Goal: Transaction & Acquisition: Purchase product/service

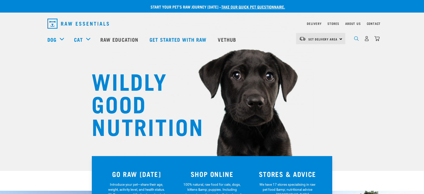
click at [355, 41] on img "dropdown navigation" at bounding box center [356, 38] width 5 height 5
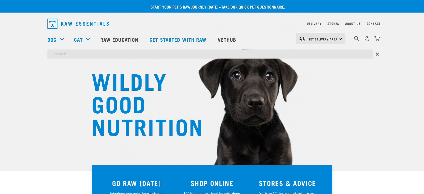
drag, startPoint x: 285, startPoint y: 58, endPoint x: 283, endPoint y: 55, distance: 3.4
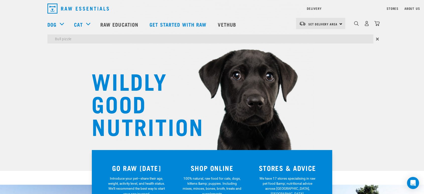
type input "Bull pizzle"
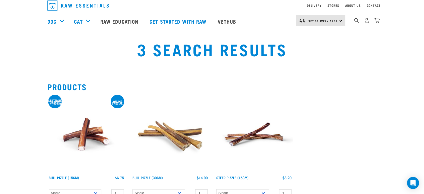
scroll to position [56, 0]
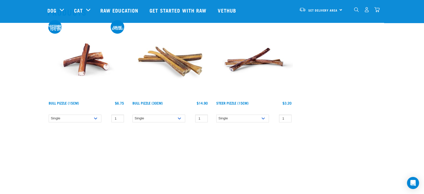
click at [89, 74] on img at bounding box center [86, 60] width 78 height 78
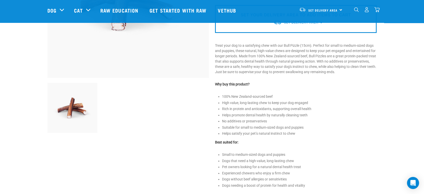
scroll to position [121, 0]
drag, startPoint x: 273, startPoint y: 95, endPoint x: 222, endPoint y: 97, distance: 51.2
click at [222, 97] on li "100% New Zealand-sourced beef" at bounding box center [299, 96] width 154 height 5
copy li "100% New Zealand-sourced beef"
click at [270, 101] on li "High value, long-lasting chew to keep your dog engaged" at bounding box center [299, 102] width 154 height 5
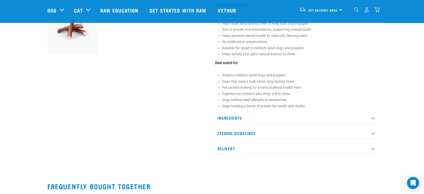
scroll to position [204, 0]
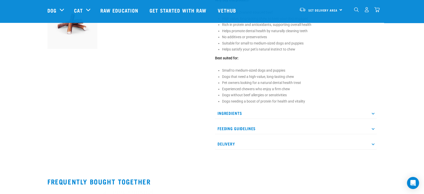
click at [251, 114] on p "Ingredients" at bounding box center [295, 112] width 161 height 11
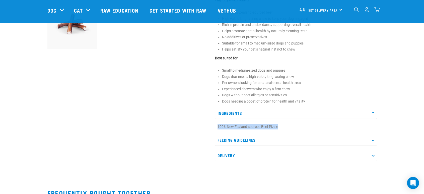
drag, startPoint x: 279, startPoint y: 126, endPoint x: 270, endPoint y: 45, distance: 81.4
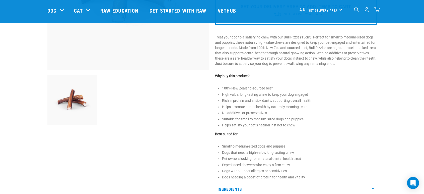
scroll to position [121, 0]
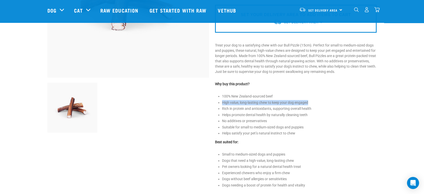
drag, startPoint x: 217, startPoint y: 102, endPoint x: 312, endPoint y: 102, distance: 94.5
click at [312, 102] on div "Bull Pizzle (15cm) 1 -" at bounding box center [295, 80] width 167 height 342
copy li "High value, long-lasting chew to keep your dog engaged"
drag, startPoint x: 269, startPoint y: 103, endPoint x: 281, endPoint y: 108, distance: 12.9
click at [269, 103] on li "High value, long-lasting chew to keep your dog engaged" at bounding box center [299, 102] width 154 height 5
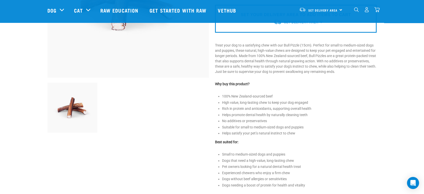
click at [305, 113] on li "Helps promote dental health by naturally cleaning teeth" at bounding box center [299, 114] width 154 height 5
drag, startPoint x: 311, startPoint y: 113, endPoint x: 213, endPoint y: 115, distance: 97.5
click at [213, 115] on div "Bull Pizzle (15cm) 1 -" at bounding box center [295, 80] width 167 height 342
copy li "Helps promote dental health by naturally cleaning teeth"
click at [289, 129] on ul "100% New Zealand-sourced beef High value, long-lasting chew to keep your dog en…" at bounding box center [299, 115] width 154 height 42
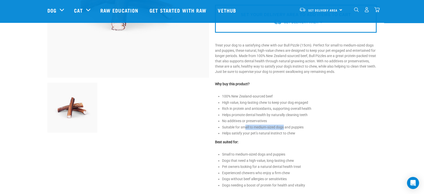
drag, startPoint x: 250, startPoint y: 127, endPoint x: 287, endPoint y: 129, distance: 36.4
click at [286, 129] on li "Suitable for small to medium-sized dogs and puppies" at bounding box center [299, 126] width 154 height 5
click at [287, 129] on ul "100% New Zealand-sourced beef High value, long-lasting chew to keep your dog en…" at bounding box center [299, 115] width 154 height 42
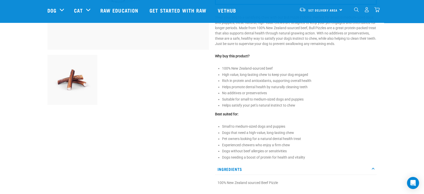
scroll to position [148, 0]
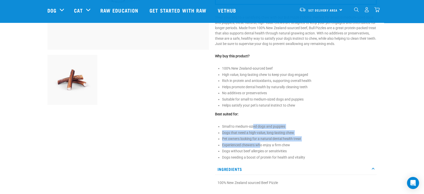
drag, startPoint x: 254, startPoint y: 123, endPoint x: 260, endPoint y: 145, distance: 22.3
click at [260, 145] on ul "Small to medium-sized dogs and puppies Dogs that need a high-value, long-lastin…" at bounding box center [299, 142] width 154 height 36
click at [260, 145] on li "Experienced chewers who enjoy a firm chew" at bounding box center [299, 144] width 154 height 5
drag, startPoint x: 261, startPoint y: 151, endPoint x: 237, endPoint y: 126, distance: 34.6
click at [237, 126] on ul "Small to medium-sized dogs and puppies Dogs that need a high-value, long-lastin…" at bounding box center [299, 142] width 154 height 36
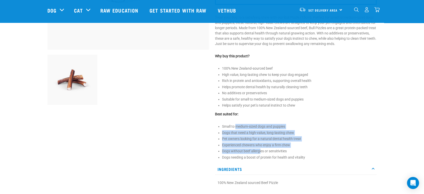
click at [237, 126] on li "Small to medium-sized dogs and puppies" at bounding box center [299, 126] width 154 height 5
drag, startPoint x: 224, startPoint y: 123, endPoint x: 300, endPoint y: 145, distance: 78.8
click at [300, 145] on div "Bull Pizzle (15cm) 1 -" at bounding box center [295, 52] width 167 height 342
click at [300, 145] on li "Experienced chewers who enjoy a firm chew" at bounding box center [299, 144] width 154 height 5
drag, startPoint x: 264, startPoint y: 124, endPoint x: 283, endPoint y: 143, distance: 26.6
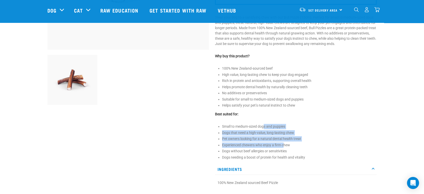
click at [283, 143] on ul "Small to medium-sized dogs and puppies Dogs that need a high-value, long-lastin…" at bounding box center [299, 142] width 154 height 36
click at [283, 143] on li "Experienced chewers who enjoy a firm chew" at bounding box center [299, 144] width 154 height 5
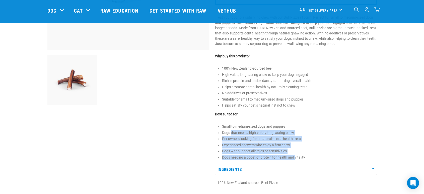
drag, startPoint x: 296, startPoint y: 158, endPoint x: 231, endPoint y: 130, distance: 70.7
click at [231, 130] on ul "Small to medium-sized dogs and puppies Dogs that need a high-value, long-lastin…" at bounding box center [299, 142] width 154 height 36
click at [231, 130] on li "Dogs that need a high-value, long-lasting chew" at bounding box center [299, 132] width 154 height 5
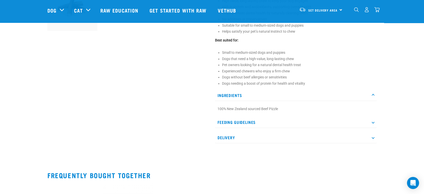
scroll to position [223, 0]
